Goal: Task Accomplishment & Management: Manage account settings

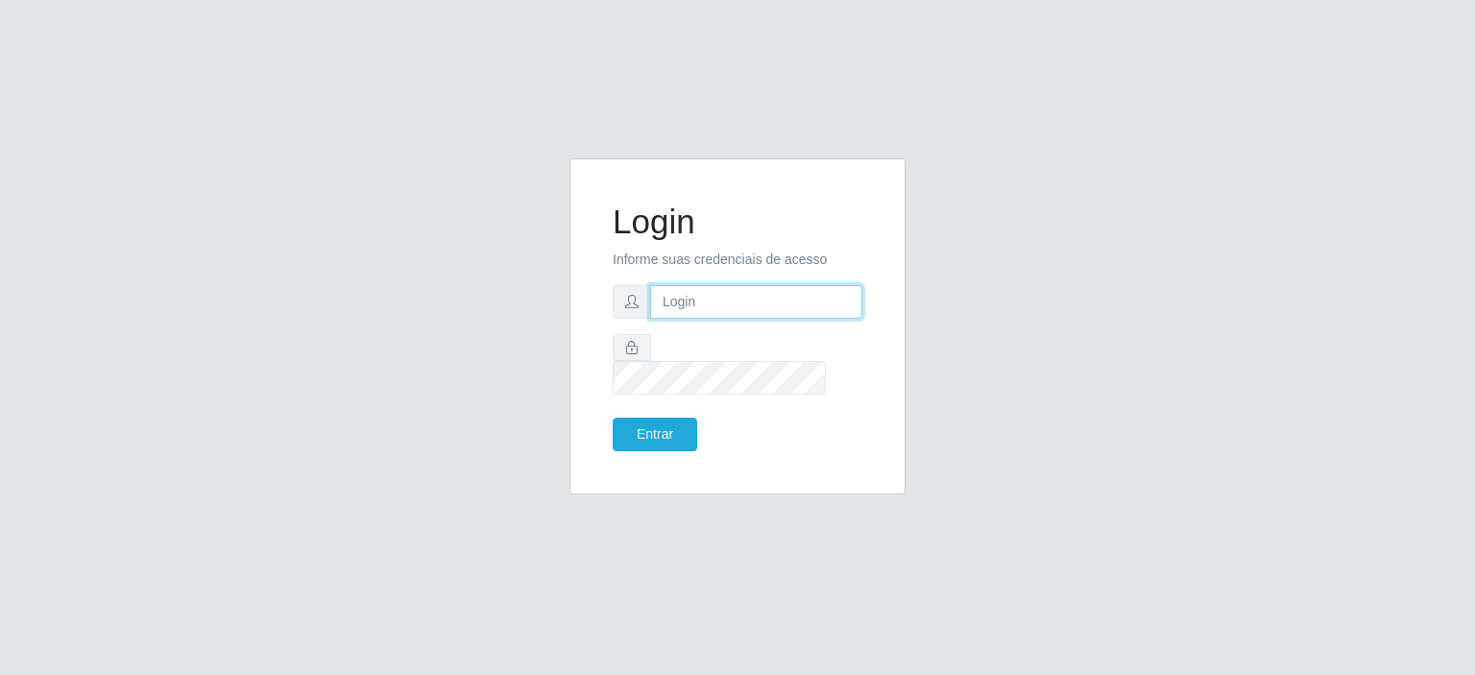
click at [689, 319] on input "text" at bounding box center [756, 302] width 212 height 34
type input "[EMAIL_ADDRESS][PERSON_NAME][DOMAIN_NAME]"
click at [613, 418] on button "Entrar" at bounding box center [655, 435] width 84 height 34
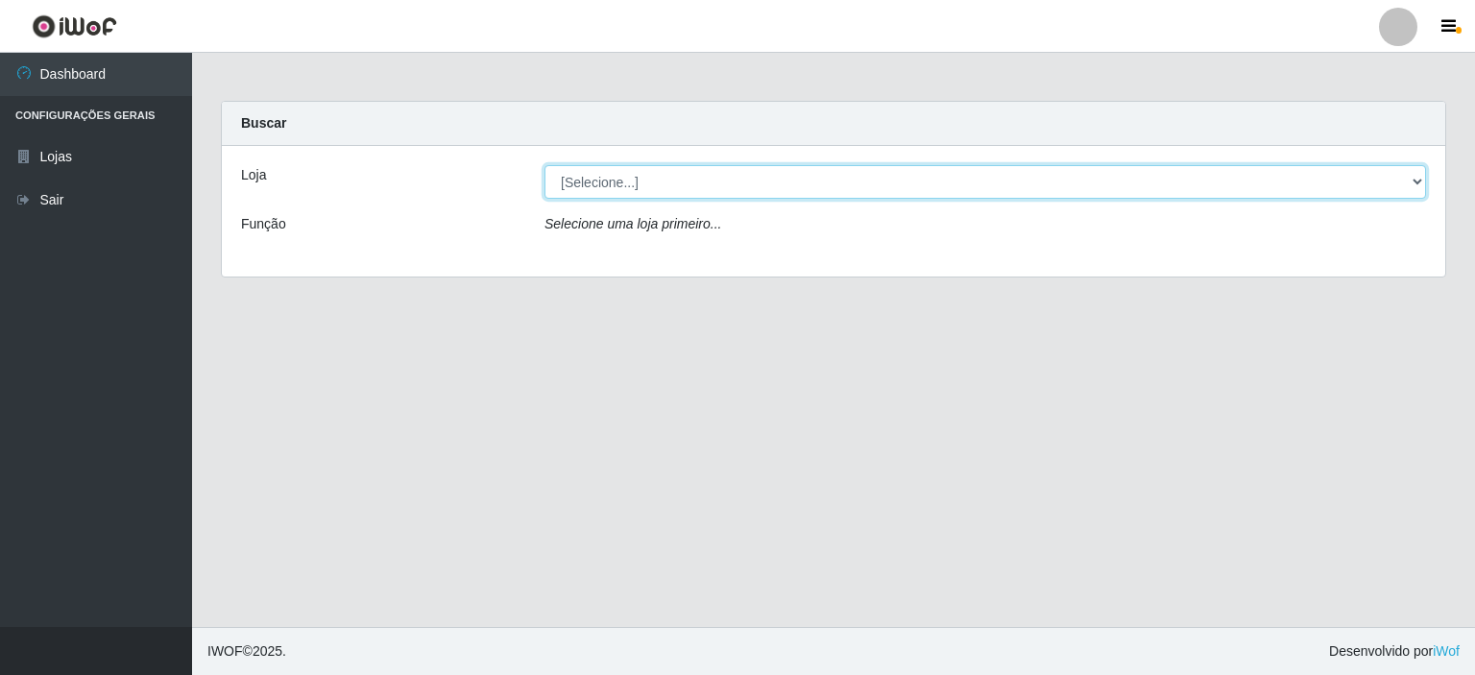
click at [588, 185] on select "[Selecione...] Corte Fácil - Unidade Planalto" at bounding box center [984, 182] width 881 height 34
select select "202"
click at [544, 165] on select "[Selecione...] Corte Fácil - Unidade Planalto" at bounding box center [984, 182] width 881 height 34
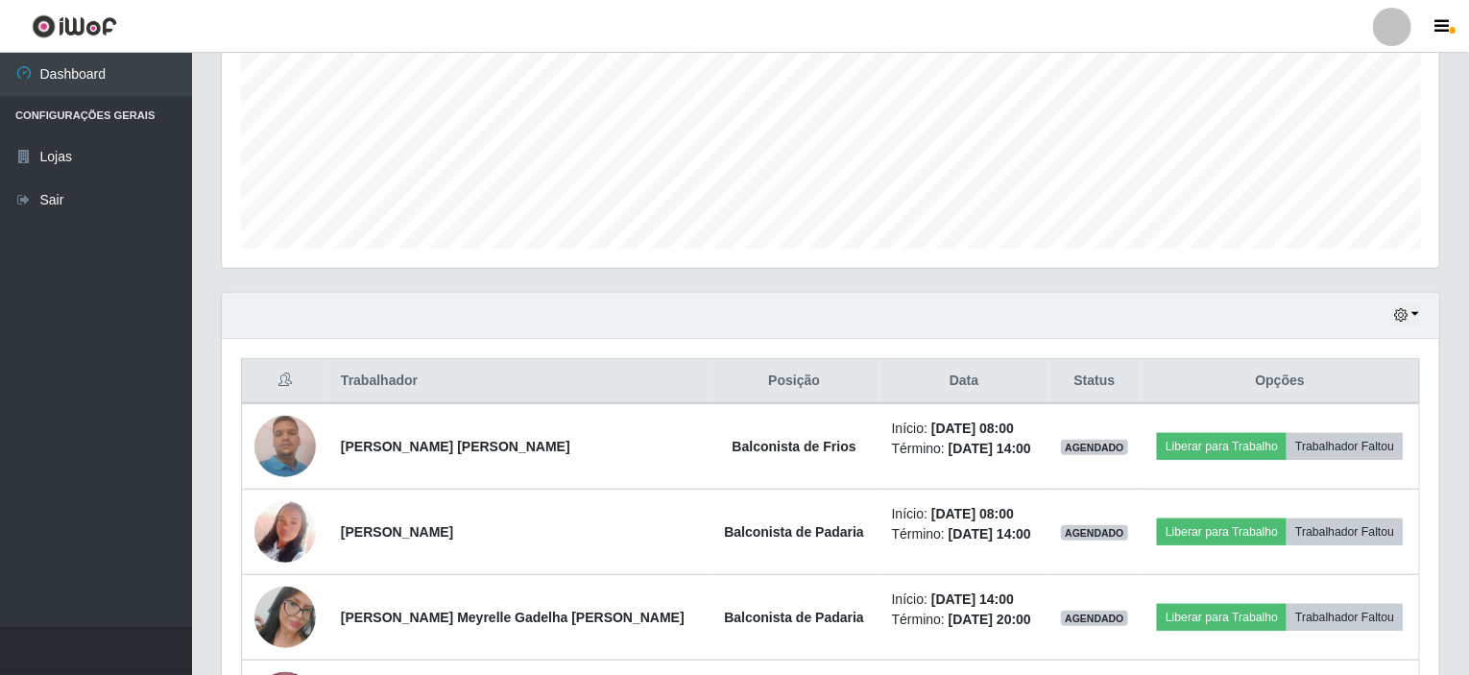
scroll to position [576, 0]
